Goal: Information Seeking & Learning: Learn about a topic

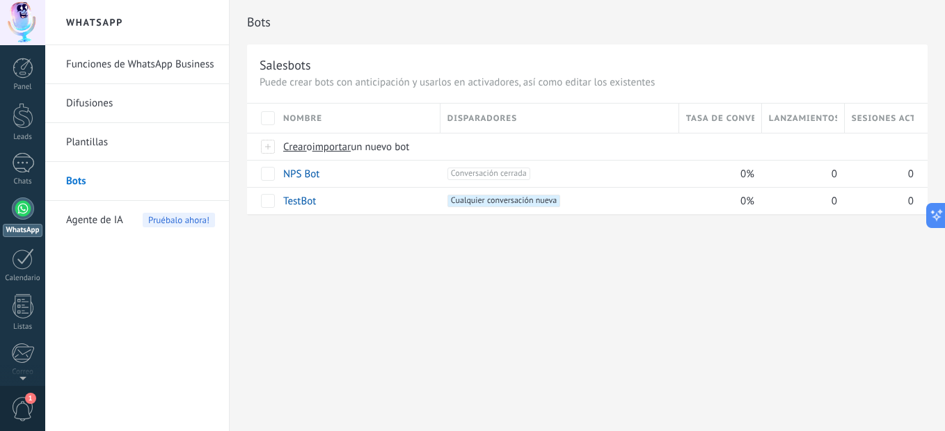
click at [122, 63] on link "Funciones de WhatsApp Business" at bounding box center [140, 64] width 149 height 39
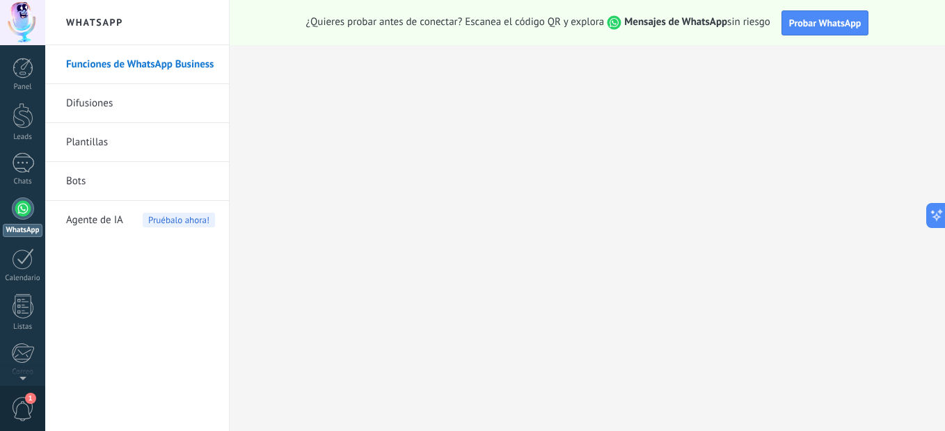
click at [154, 107] on link "Difusiones" at bounding box center [140, 103] width 149 height 39
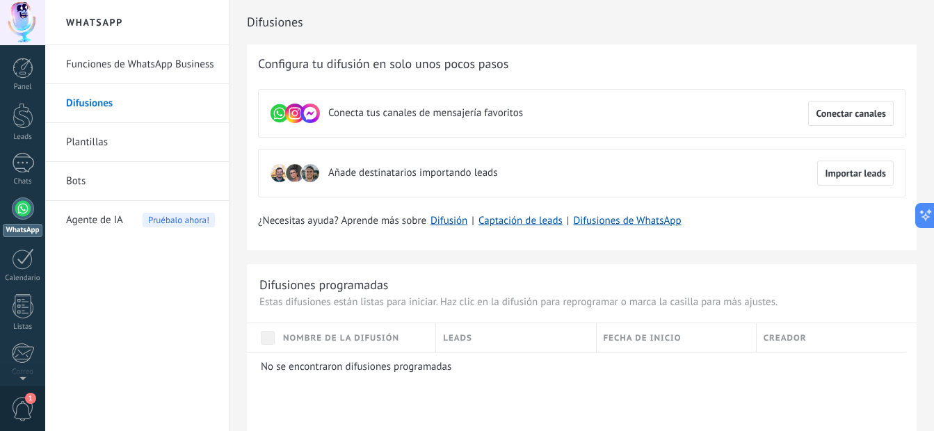
click at [111, 143] on link "Plantillas" at bounding box center [140, 142] width 149 height 39
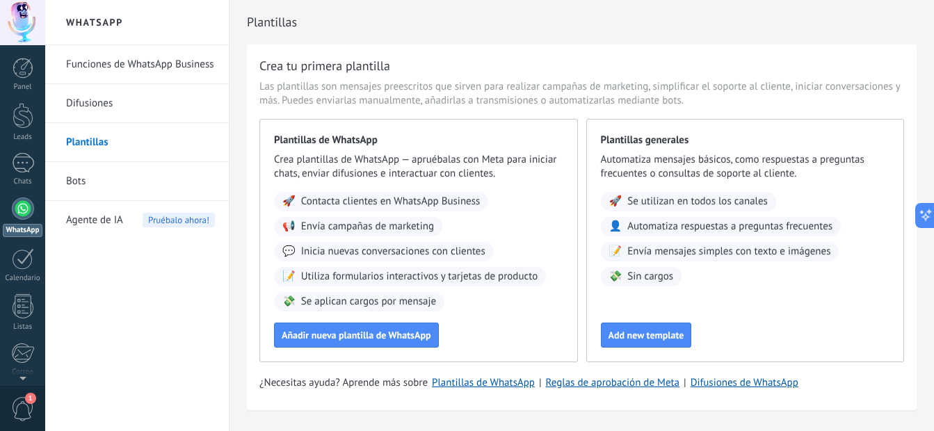
scroll to position [38, 0]
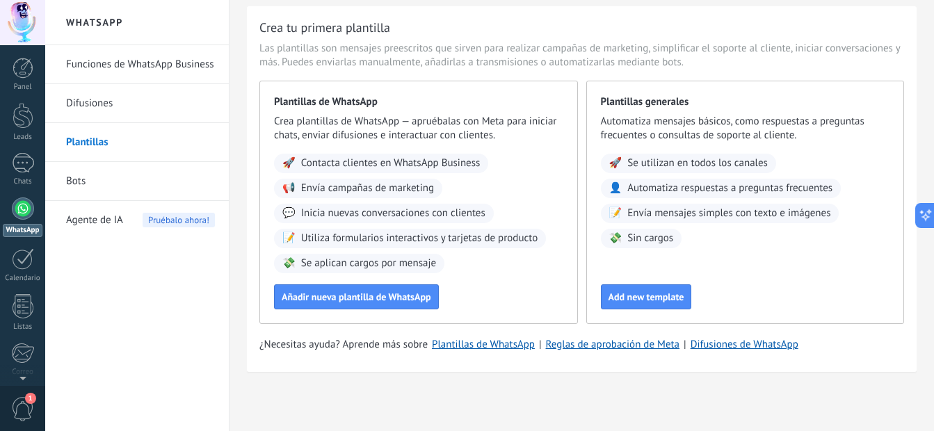
click at [92, 193] on link "Bots" at bounding box center [140, 181] width 149 height 39
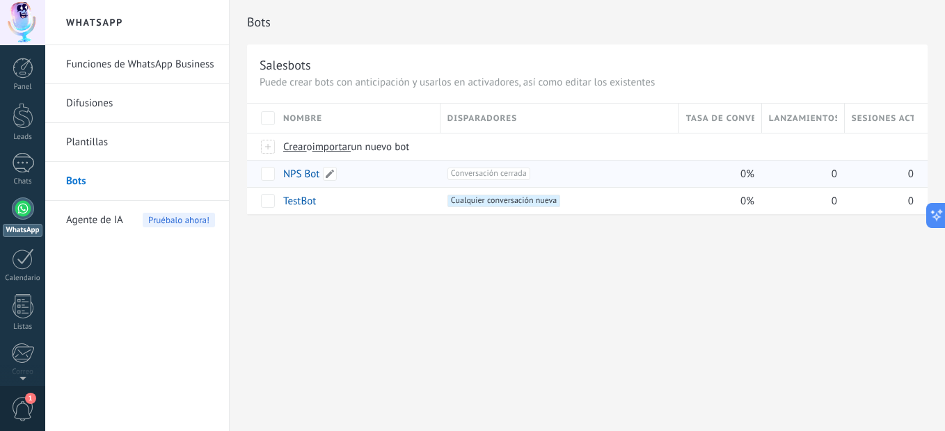
click at [299, 175] on link "NPS Bot" at bounding box center [301, 174] width 36 height 13
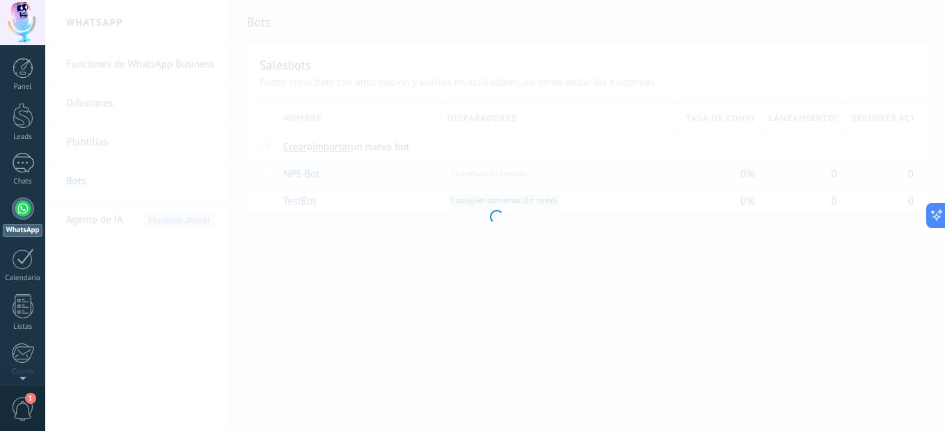
type input "*******"
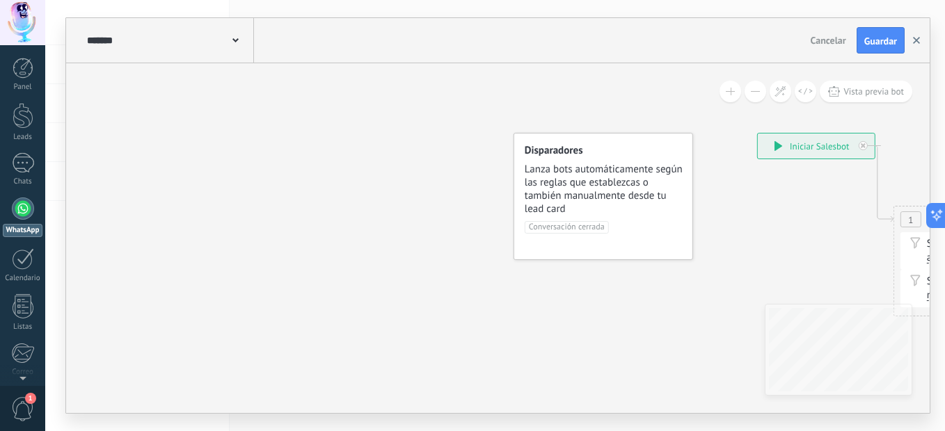
click at [914, 47] on button "button" at bounding box center [916, 40] width 21 height 26
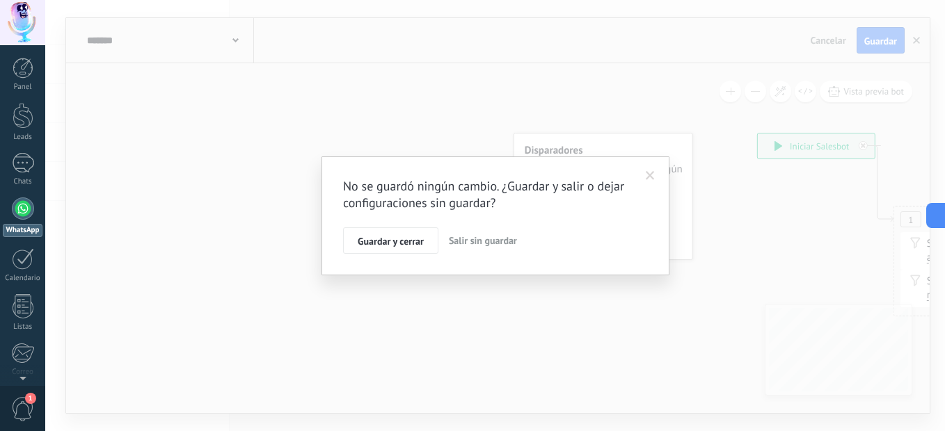
click at [456, 244] on span "Salir sin guardar" at bounding box center [483, 240] width 68 height 13
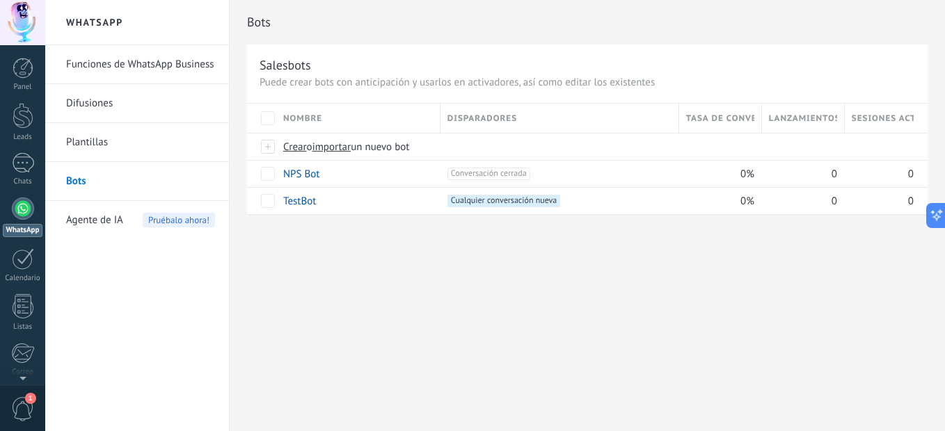
click at [84, 227] on span "Agente de IA" at bounding box center [94, 220] width 57 height 39
